Goal: Task Accomplishment & Management: Use online tool/utility

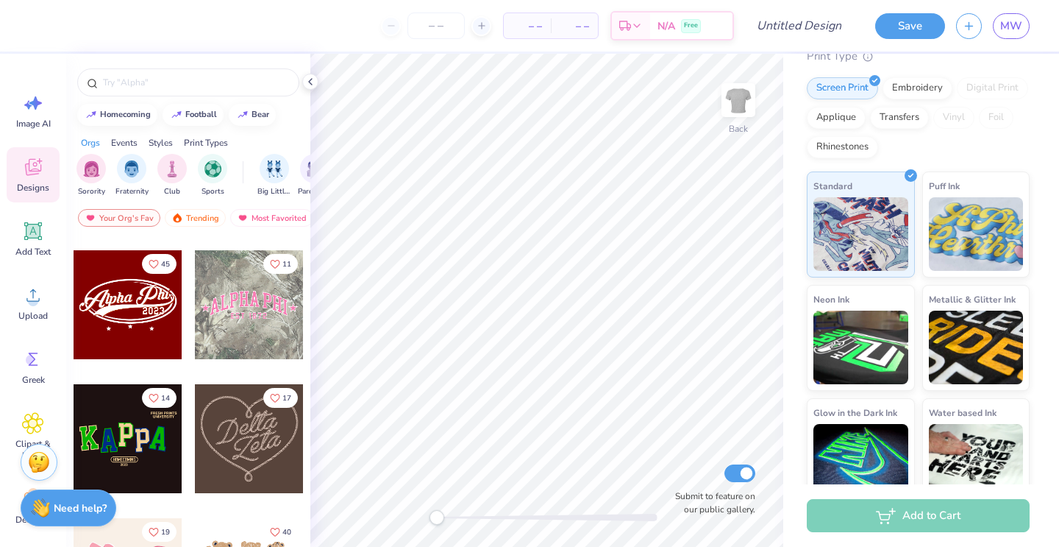
scroll to position [525, 0]
click at [215, 313] on div at bounding box center [249, 303] width 109 height 109
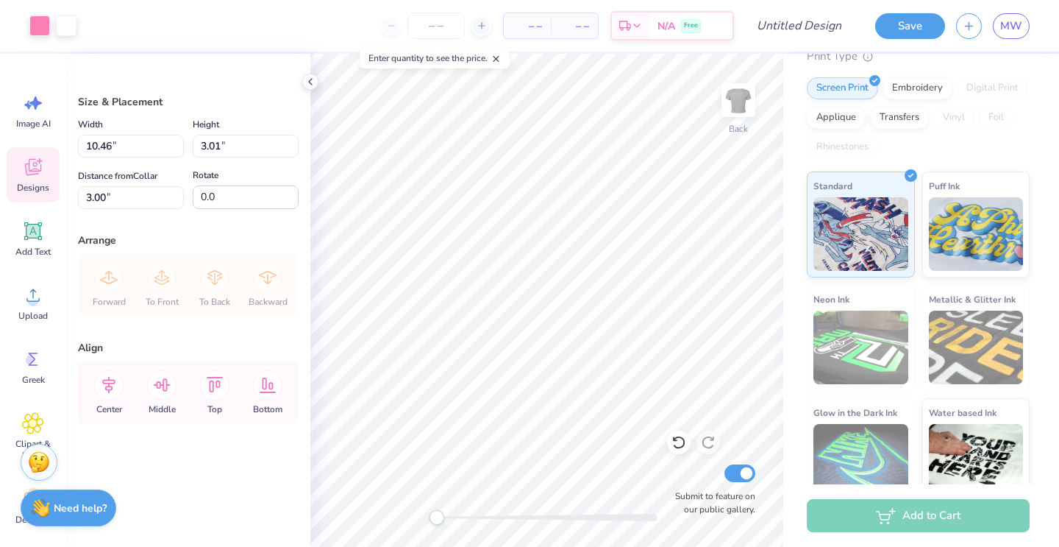
click at [29, 168] on icon at bounding box center [33, 167] width 22 height 22
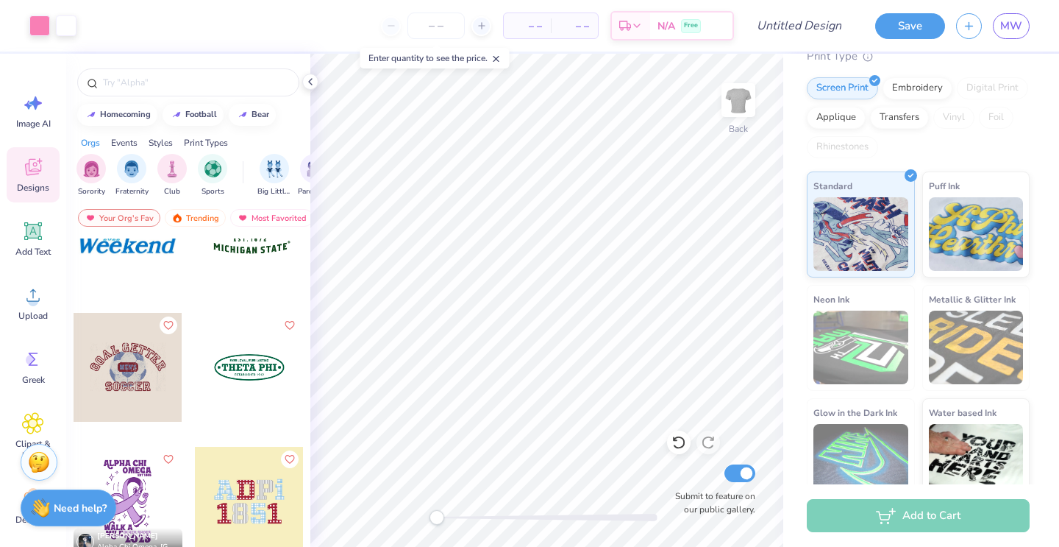
scroll to position [10105, 0]
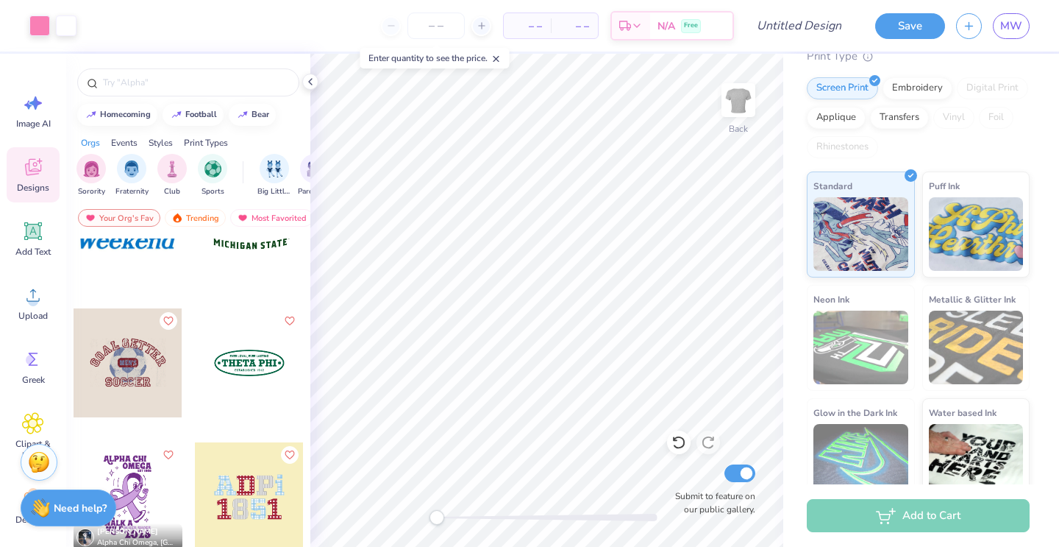
click at [236, 356] on div at bounding box center [249, 362] width 109 height 109
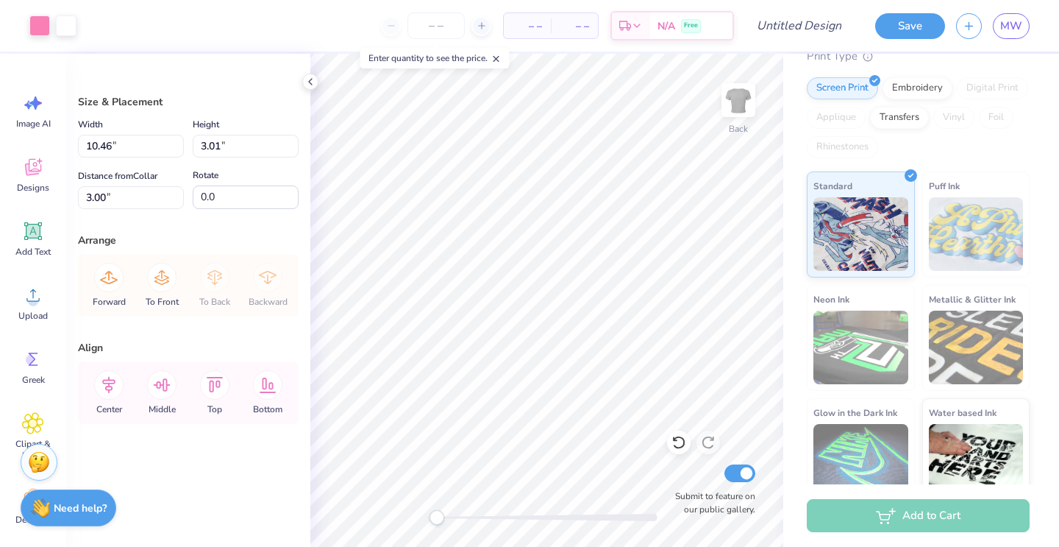
type input "10.46"
type input "3.01"
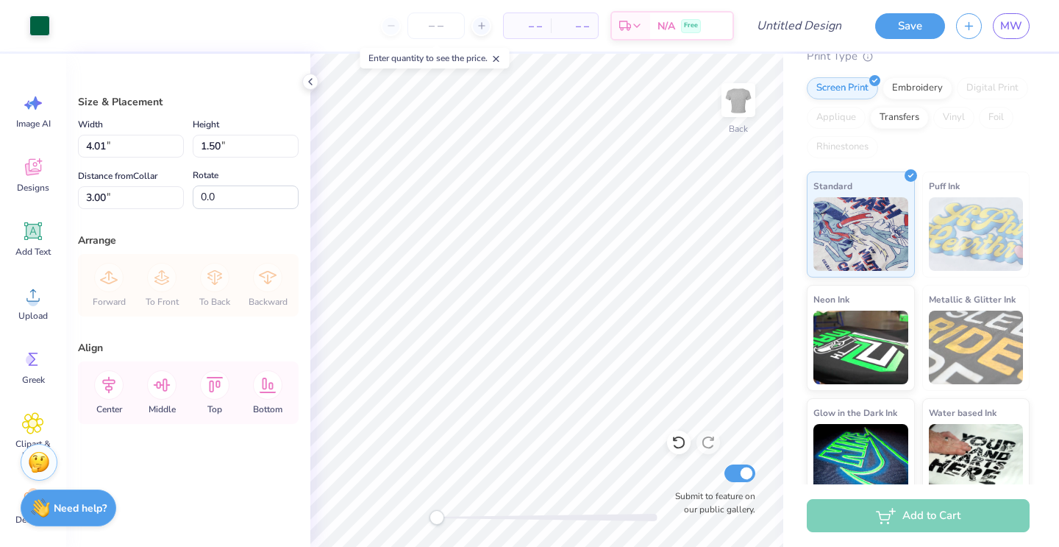
type input "7.33"
type input "2.75"
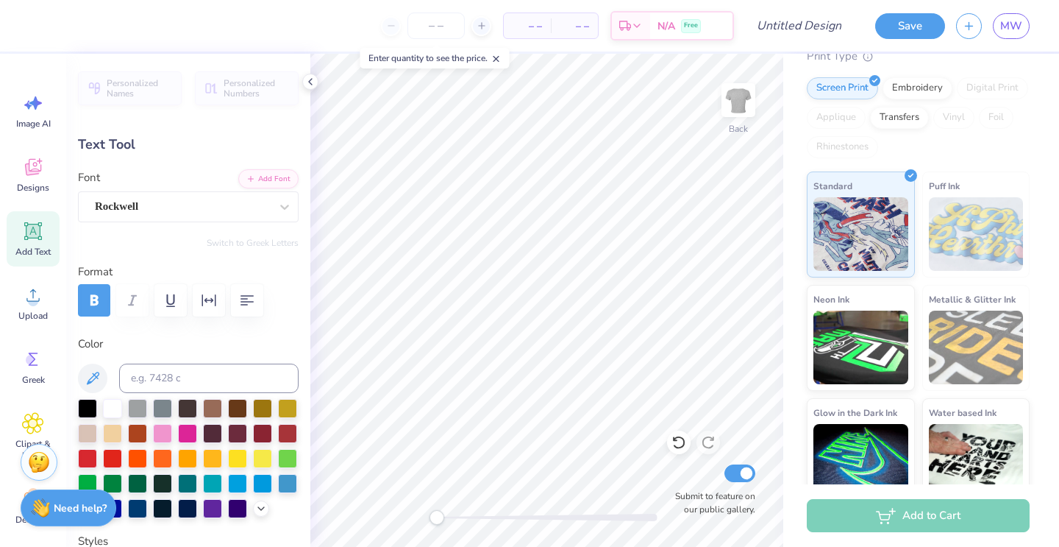
scroll to position [0, 0]
type textarea "T"
type textarea "BODY LAB"
type input "3.04"
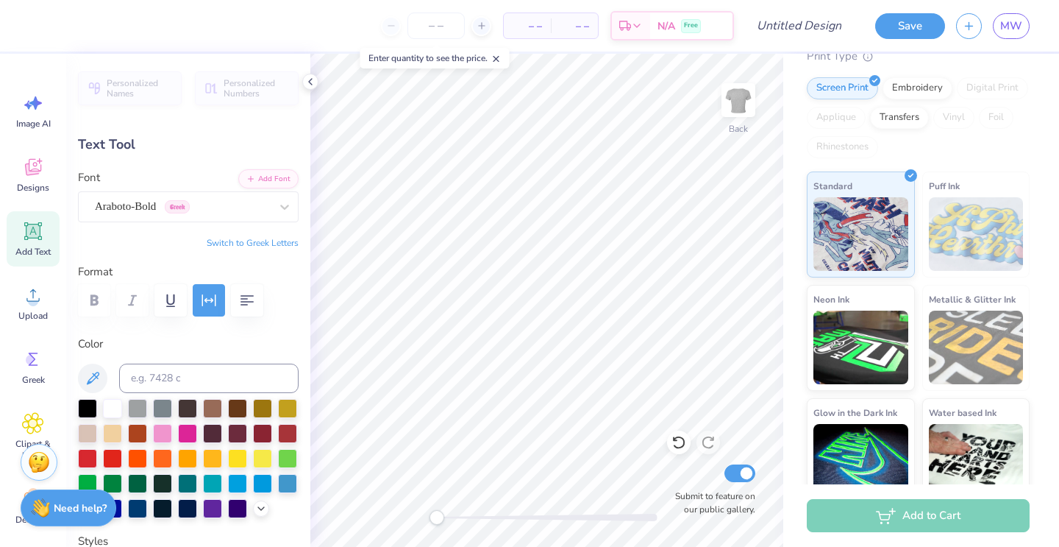
type input "0.23"
type input "5.02"
type textarea "ESTABLISHED 2016"
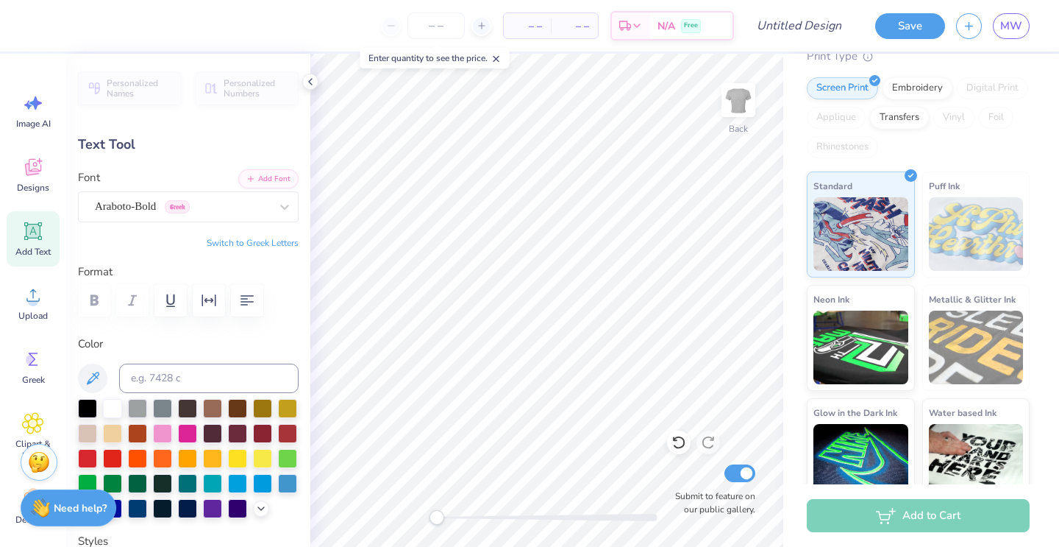
type input "4.05"
type input "0.28"
type input "3.53"
type textarea "E"
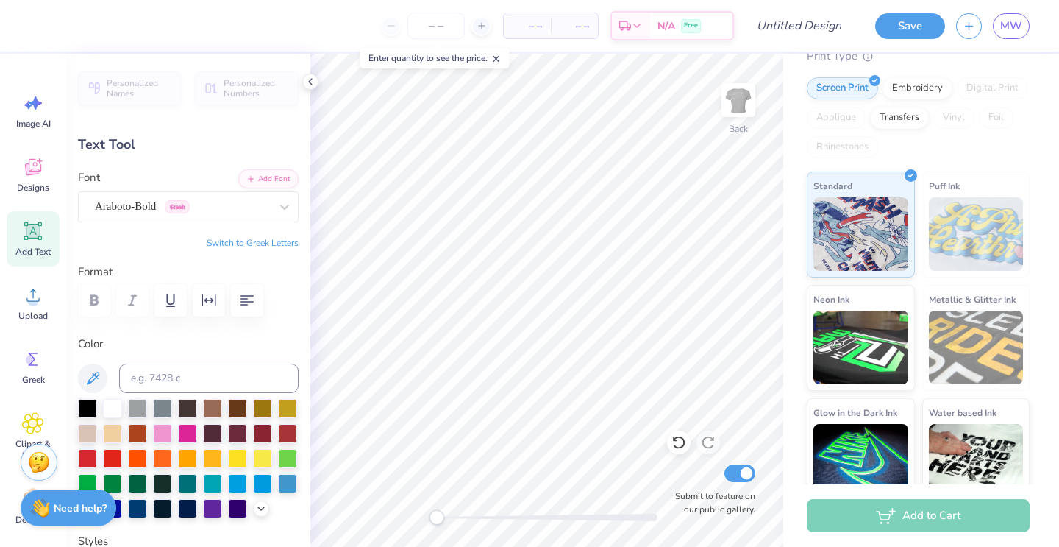
type textarea "s"
type textarea "SCIENCE OF MOVEMENT"
click at [112, 452] on div at bounding box center [112, 456] width 19 height 19
click at [88, 459] on div at bounding box center [87, 456] width 19 height 19
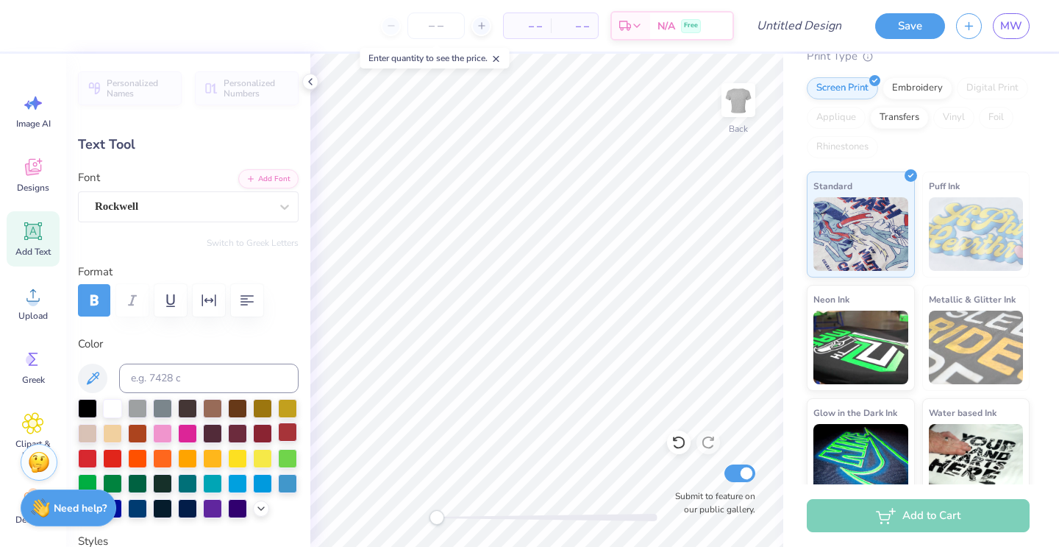
type input "5.44"
type input "0.73"
type input "4.01"
click at [86, 455] on div at bounding box center [87, 456] width 19 height 19
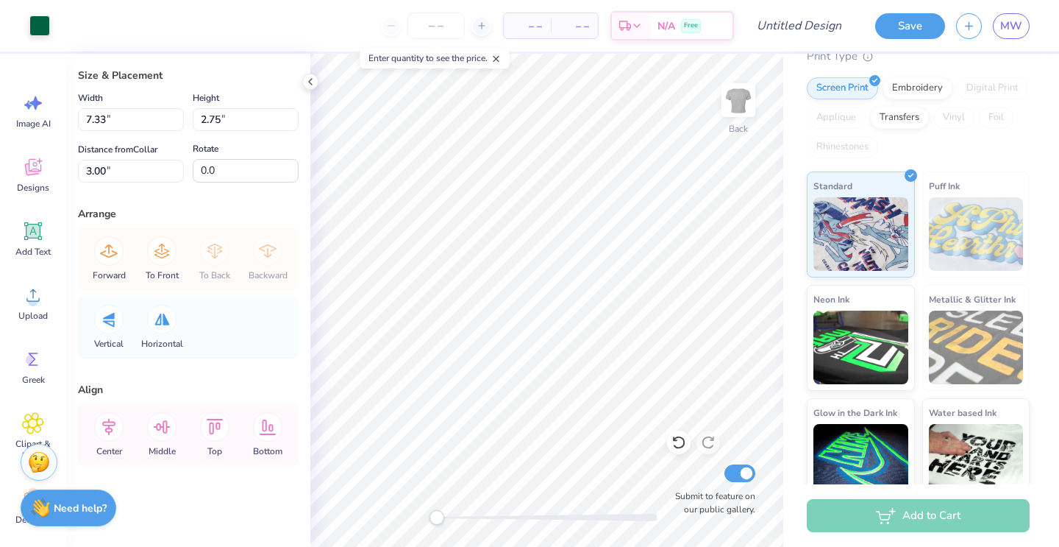
scroll to position [0, 0]
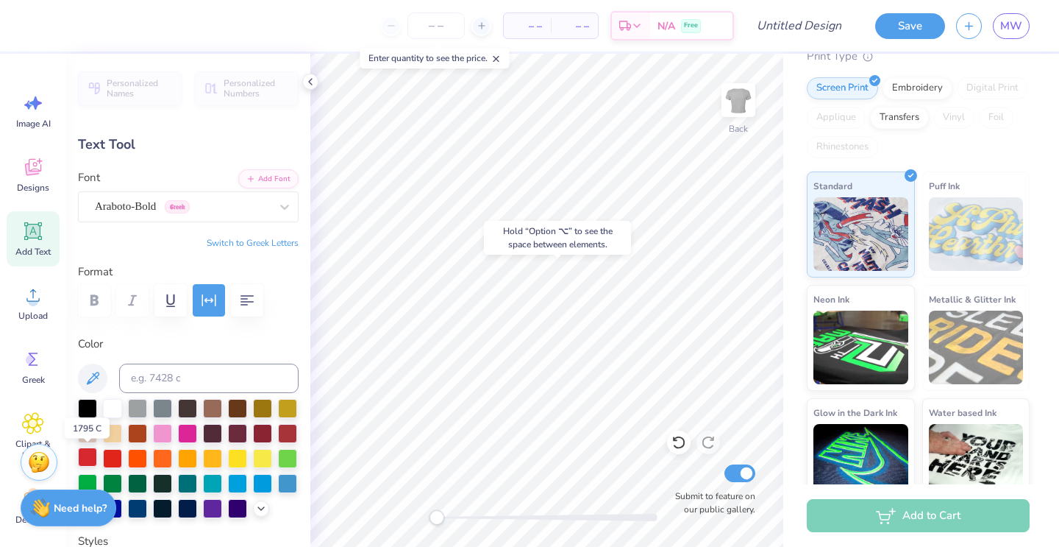
click at [85, 453] on div at bounding box center [87, 456] width 19 height 19
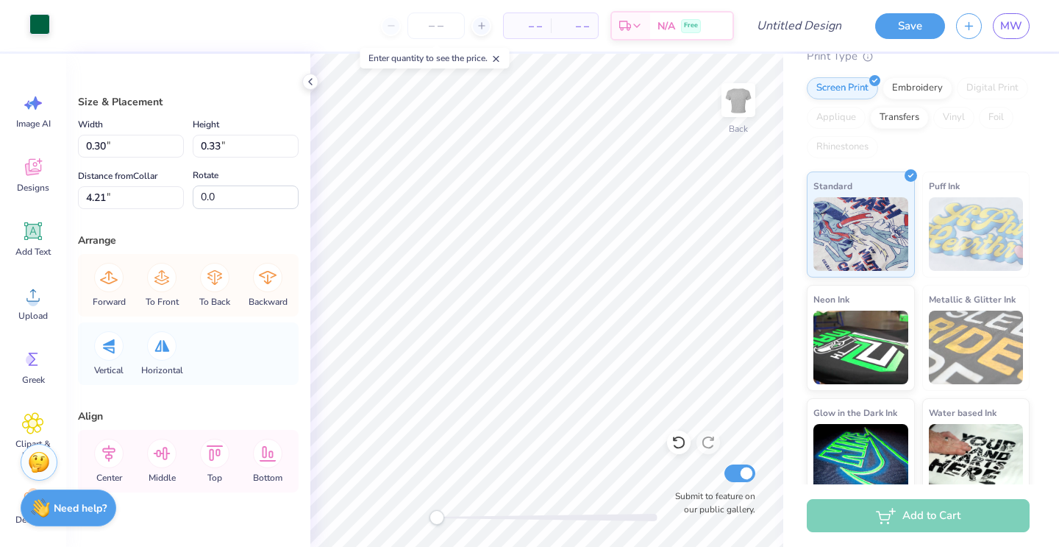
click at [35, 26] on div at bounding box center [39, 24] width 21 height 21
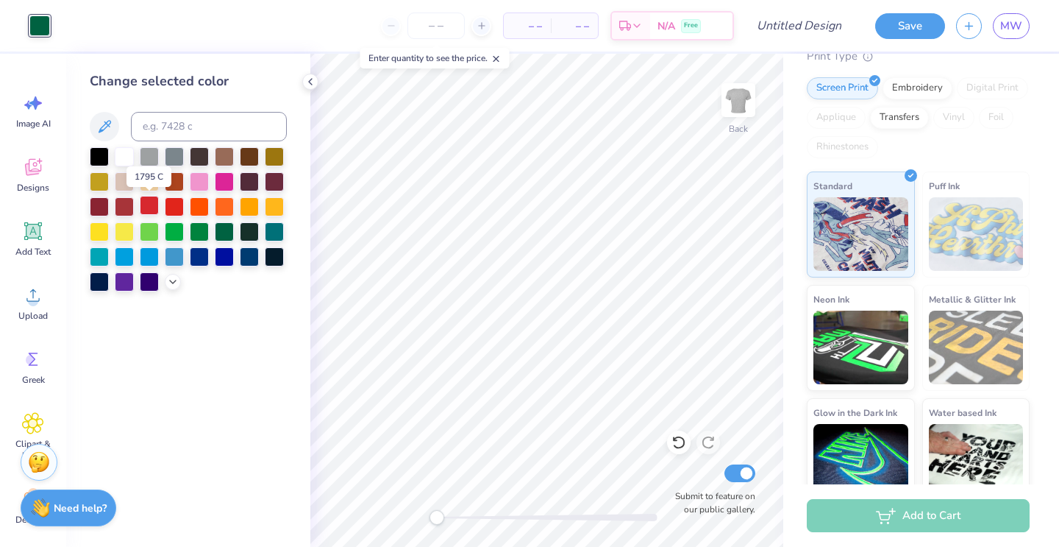
click at [143, 205] on div at bounding box center [149, 205] width 19 height 19
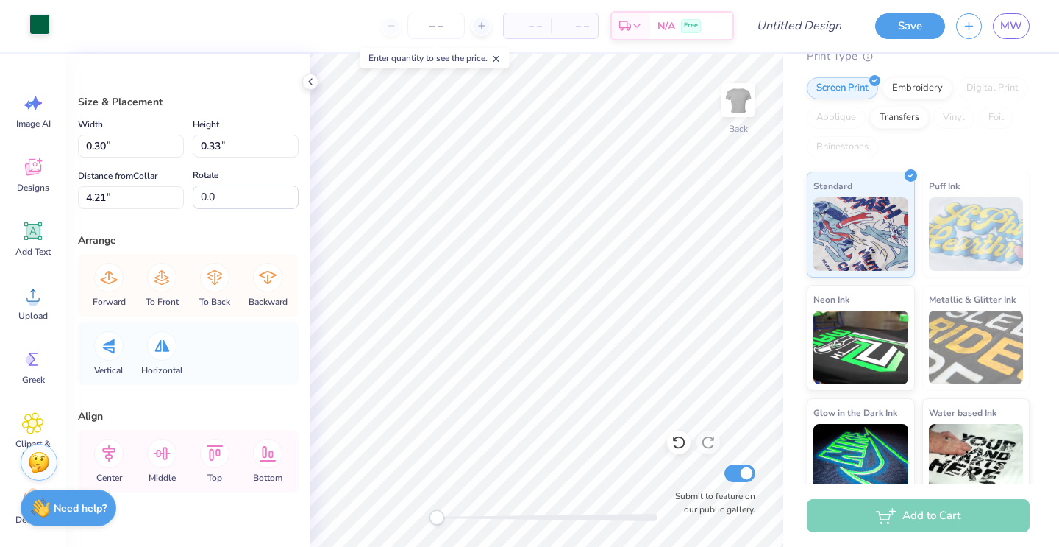
click at [40, 22] on div at bounding box center [39, 24] width 21 height 21
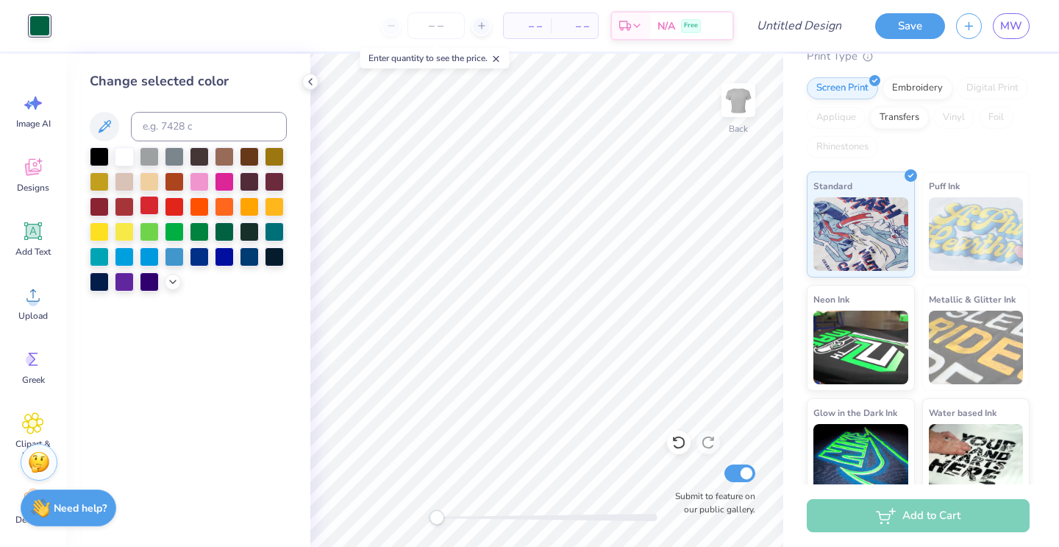
click at [141, 205] on div at bounding box center [149, 205] width 19 height 19
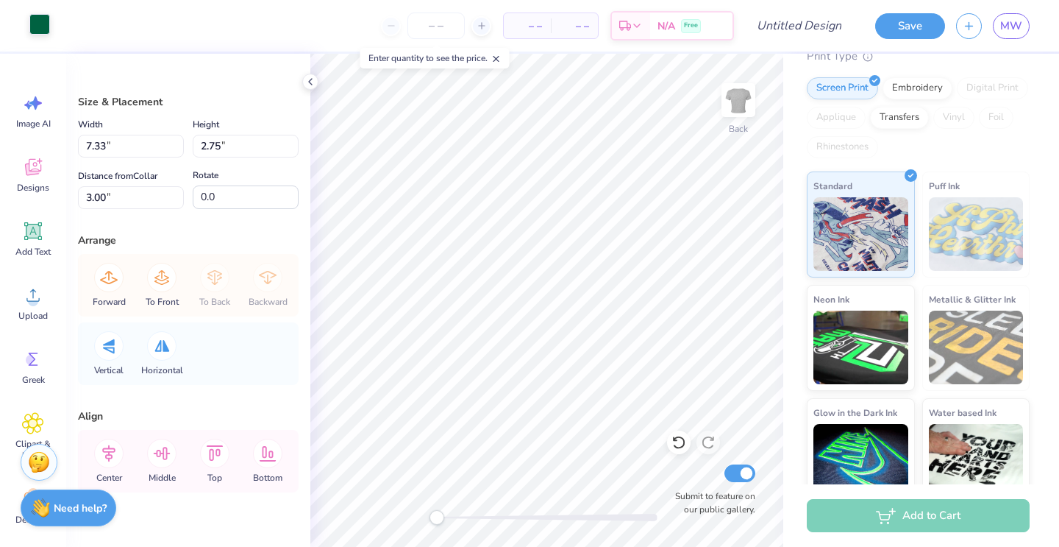
click at [38, 25] on div at bounding box center [39, 24] width 21 height 21
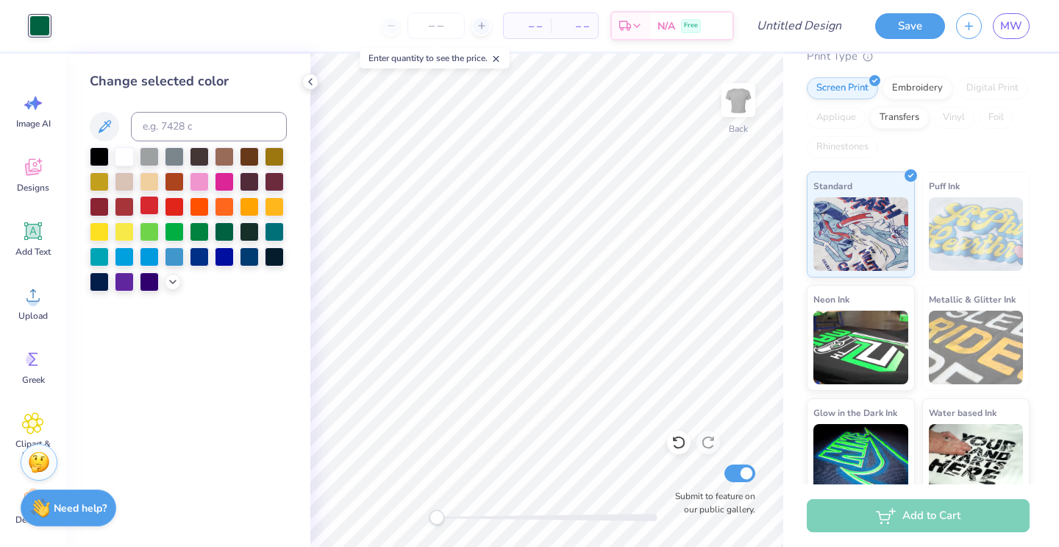
click at [145, 204] on div at bounding box center [149, 205] width 19 height 19
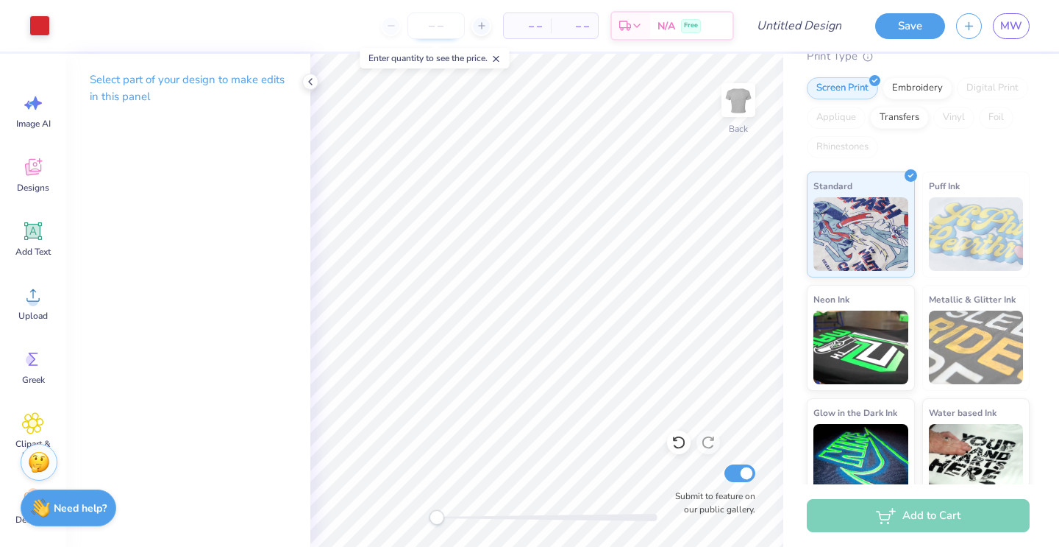
click at [429, 24] on input "number" at bounding box center [435, 26] width 57 height 26
type input "12"
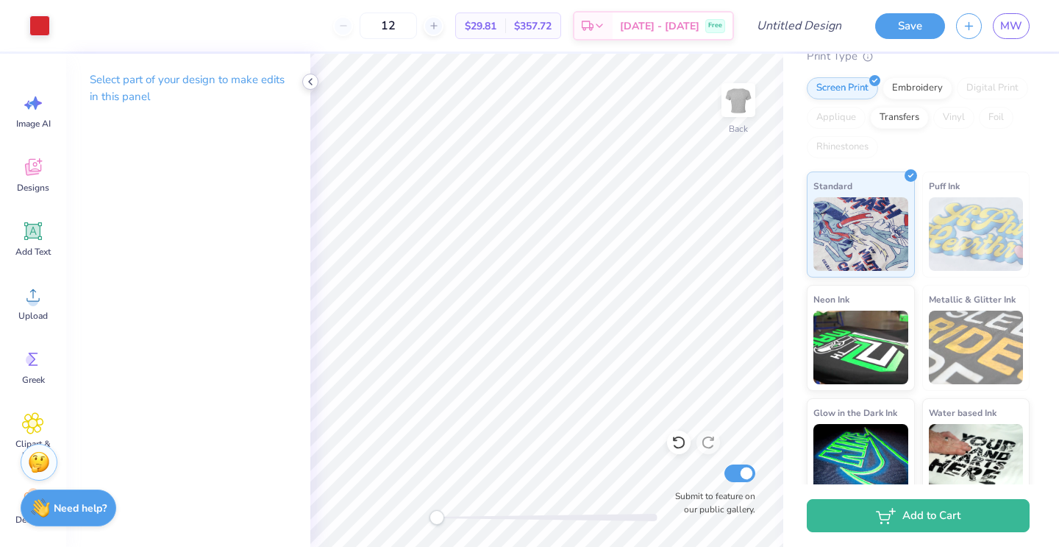
click at [310, 83] on polyline at bounding box center [310, 82] width 3 height 6
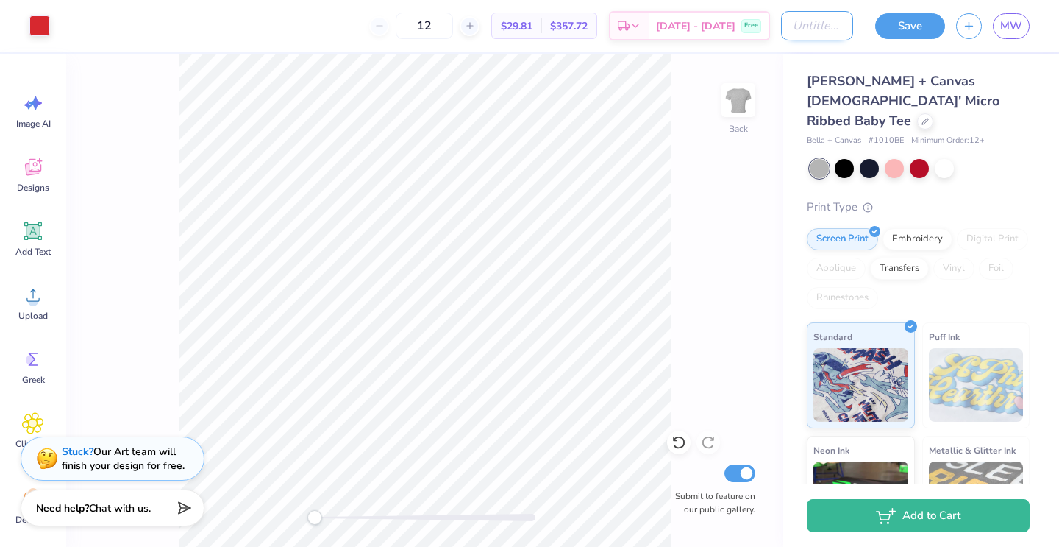
click at [823, 32] on input "Design Title" at bounding box center [817, 25] width 72 height 29
type input "TSHIRT"
click at [149, 90] on div "Back Submit to feature on our public gallery." at bounding box center [424, 300] width 717 height 493
click at [921, 21] on button "Save" at bounding box center [910, 24] width 70 height 26
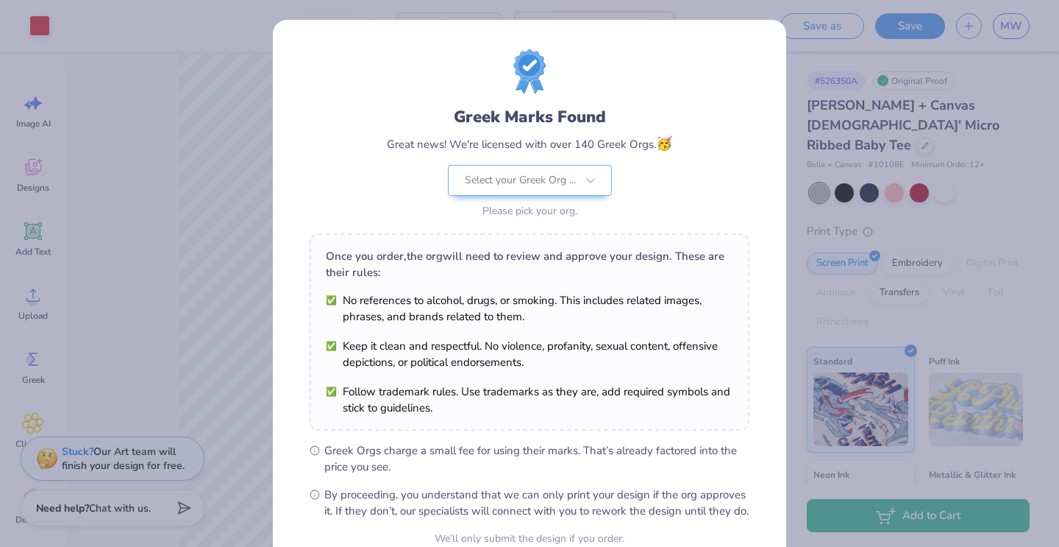
scroll to position [142, 0]
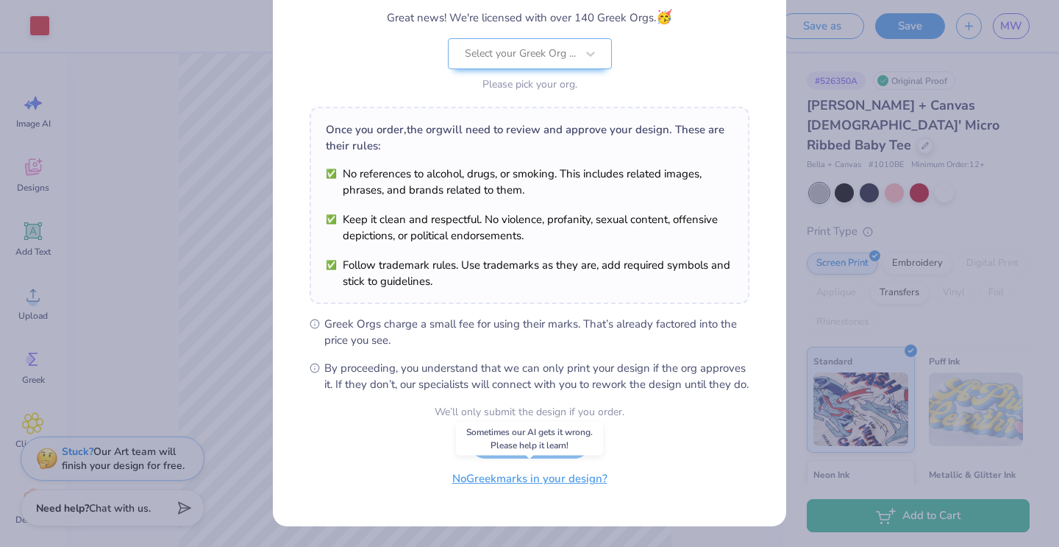
click at [557, 481] on button "No Greek marks in your design?" at bounding box center [530, 478] width 180 height 30
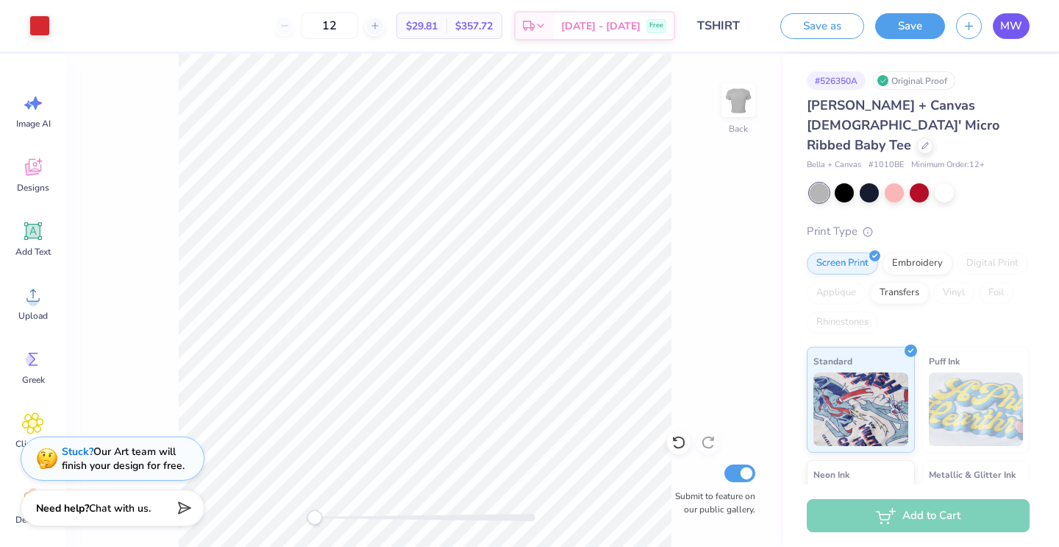
click at [999, 28] on link "MW" at bounding box center [1011, 26] width 37 height 26
